Goal: Transaction & Acquisition: Purchase product/service

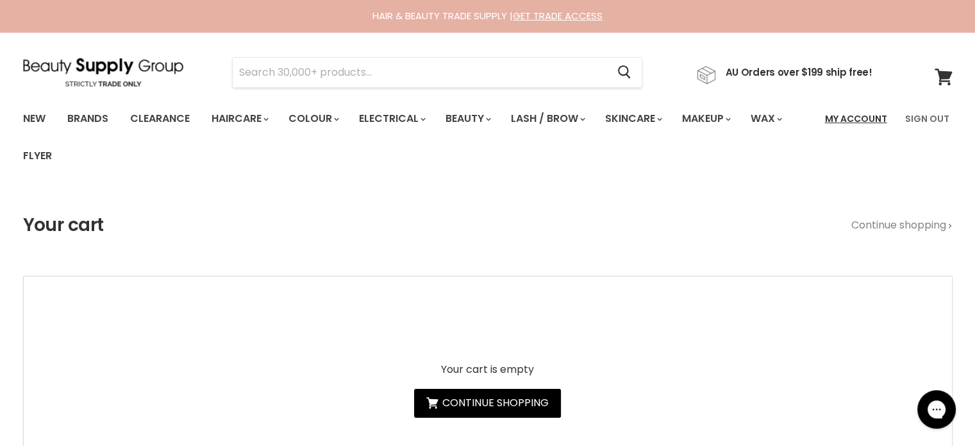
click at [855, 119] on link "My Account" at bounding box center [857, 118] width 78 height 27
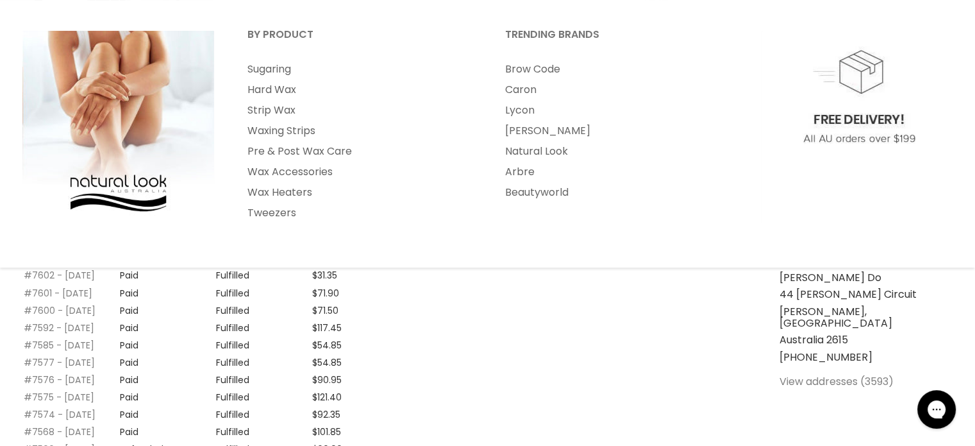
scroll to position [192, 0]
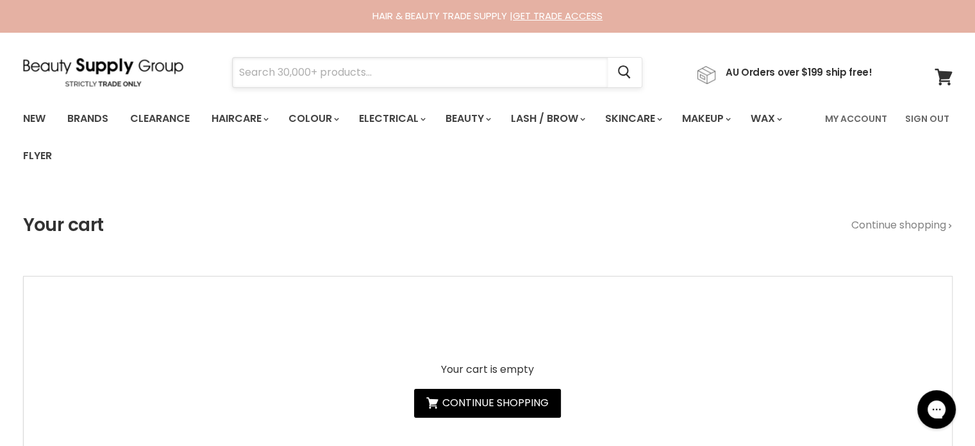
drag, startPoint x: 0, startPoint y: 0, endPoint x: 319, endPoint y: 80, distance: 328.5
paste input "Alfaparf Semi Di Lino Smooth"
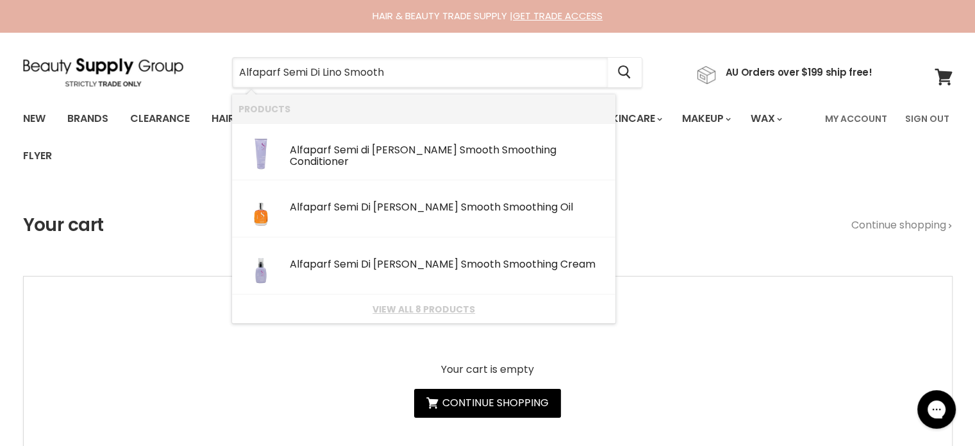
type input "Alfaparf Semi Di Lino Smooth"
